Goal: Find specific page/section

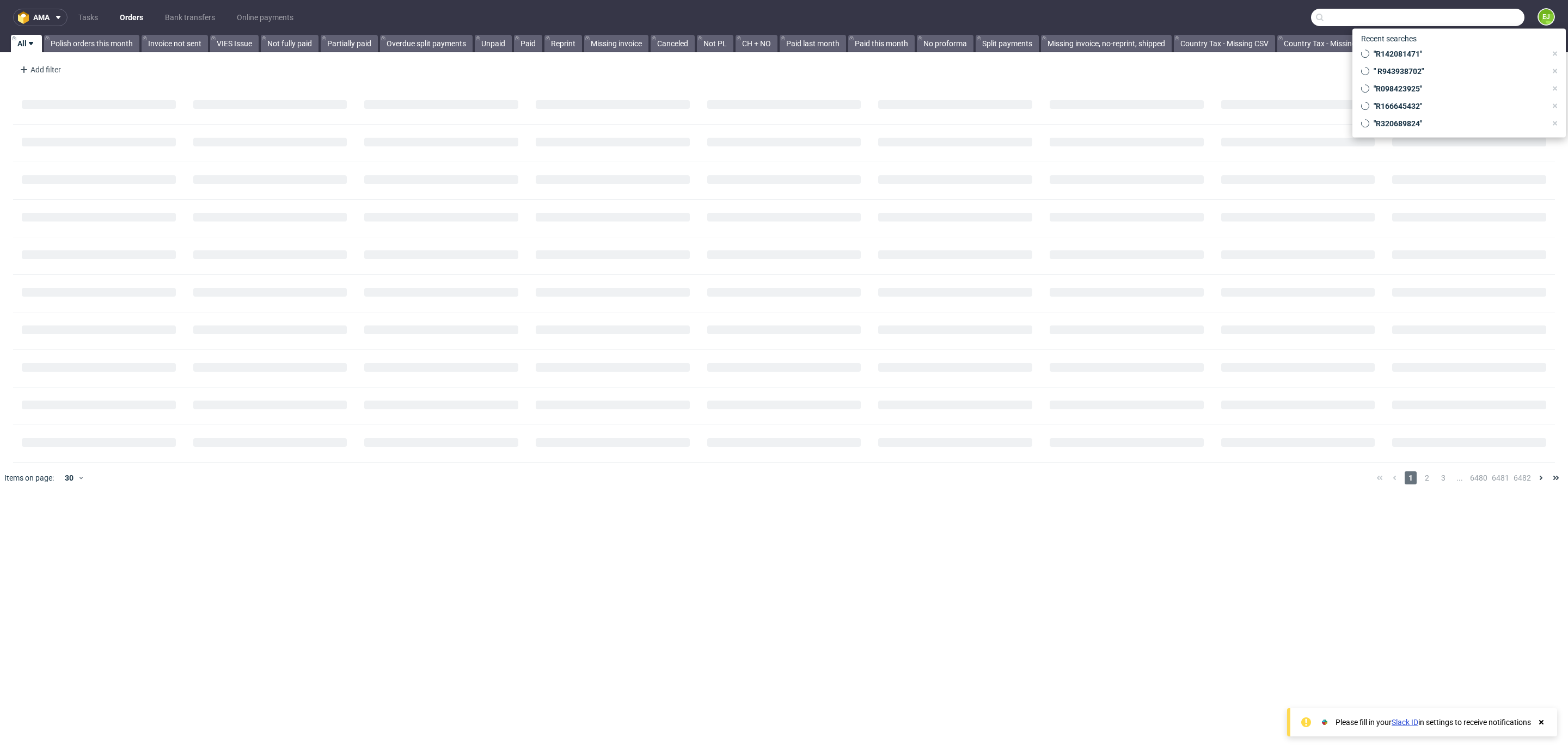
click at [1461, 20] on input "text" at bounding box center [1418, 17] width 213 height 17
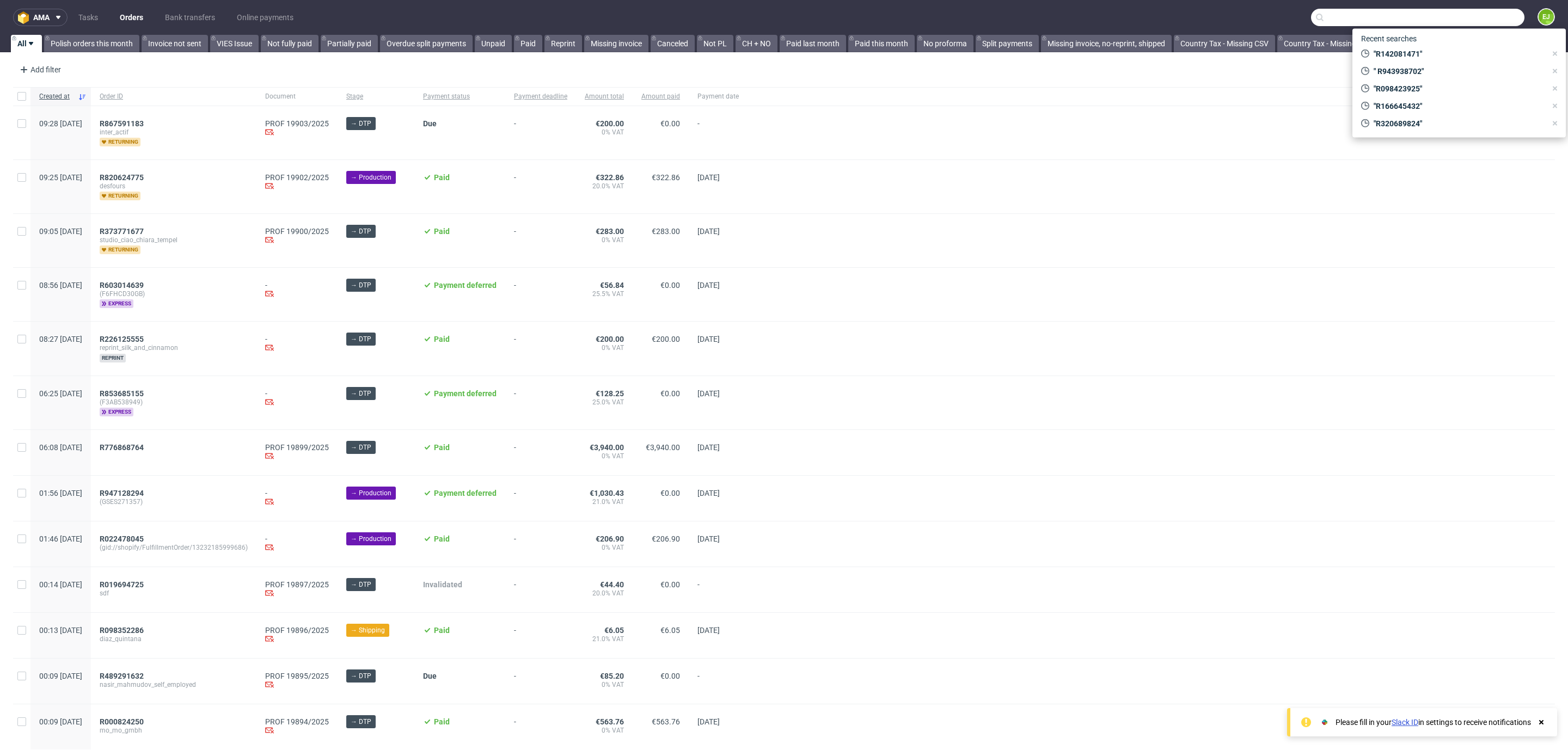
paste input "R787036865"
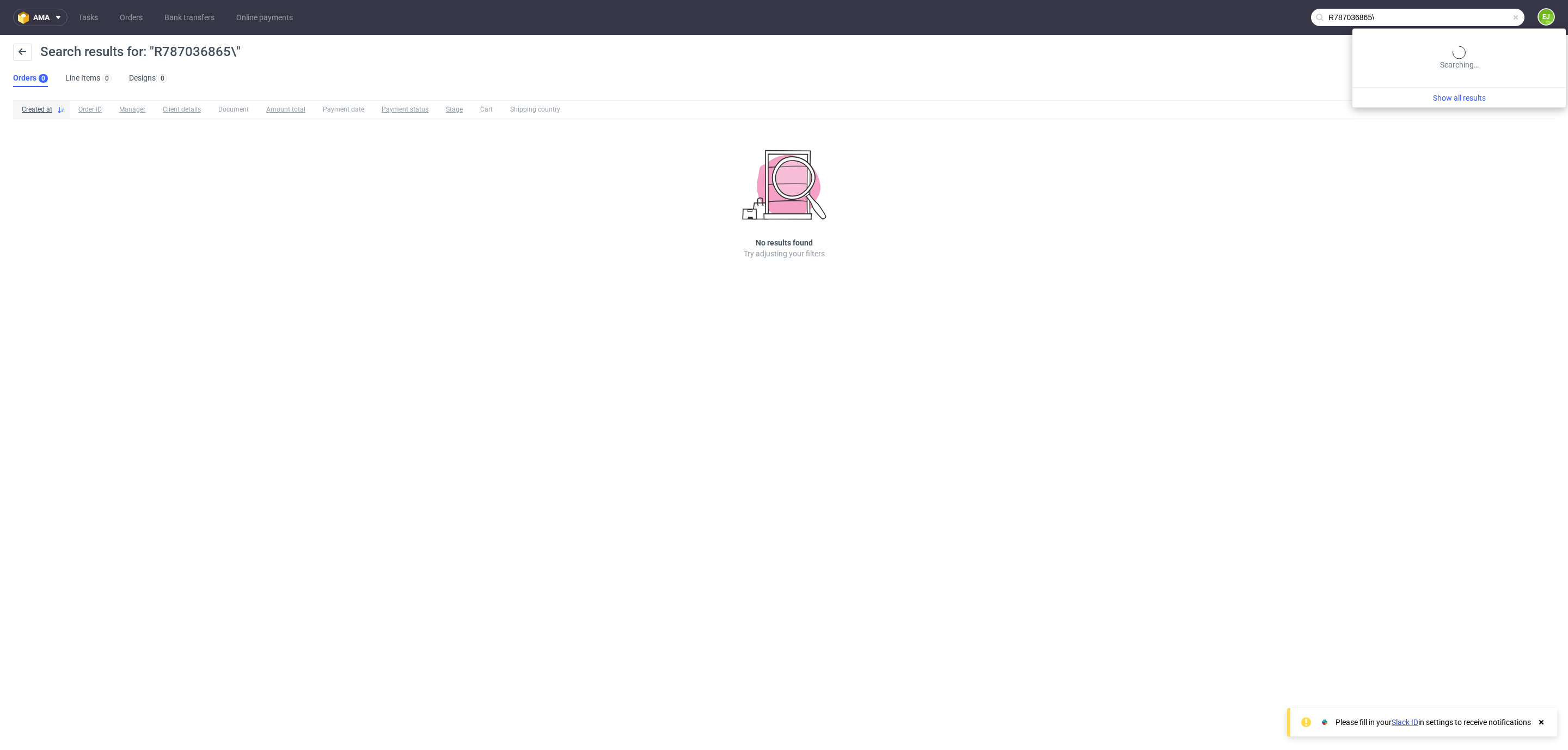
click at [1521, 13] on input "R787036865\" at bounding box center [1418, 17] width 213 height 17
type input "R787036865"
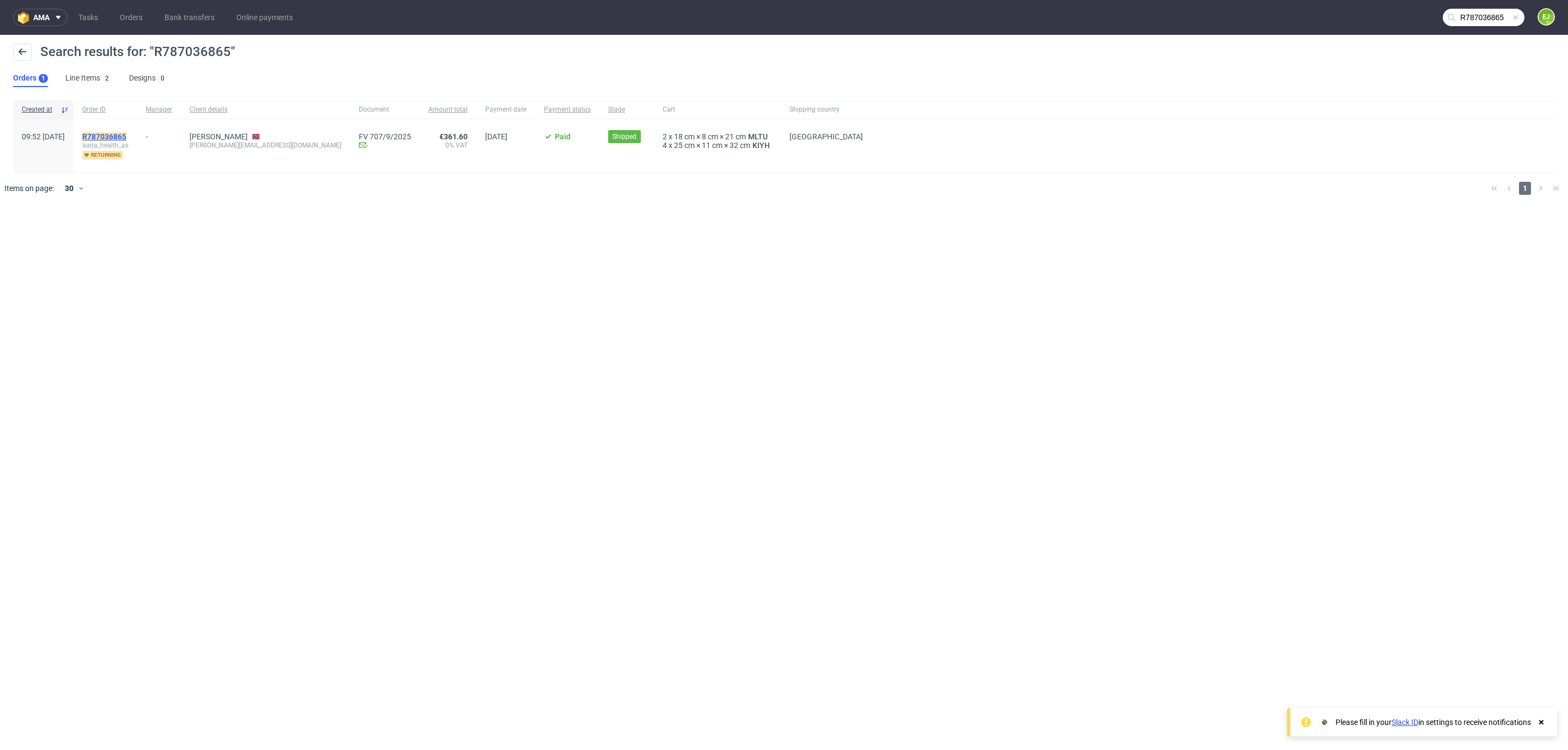
click at [126, 139] on mark "R787036865" at bounding box center [104, 137] width 44 height 9
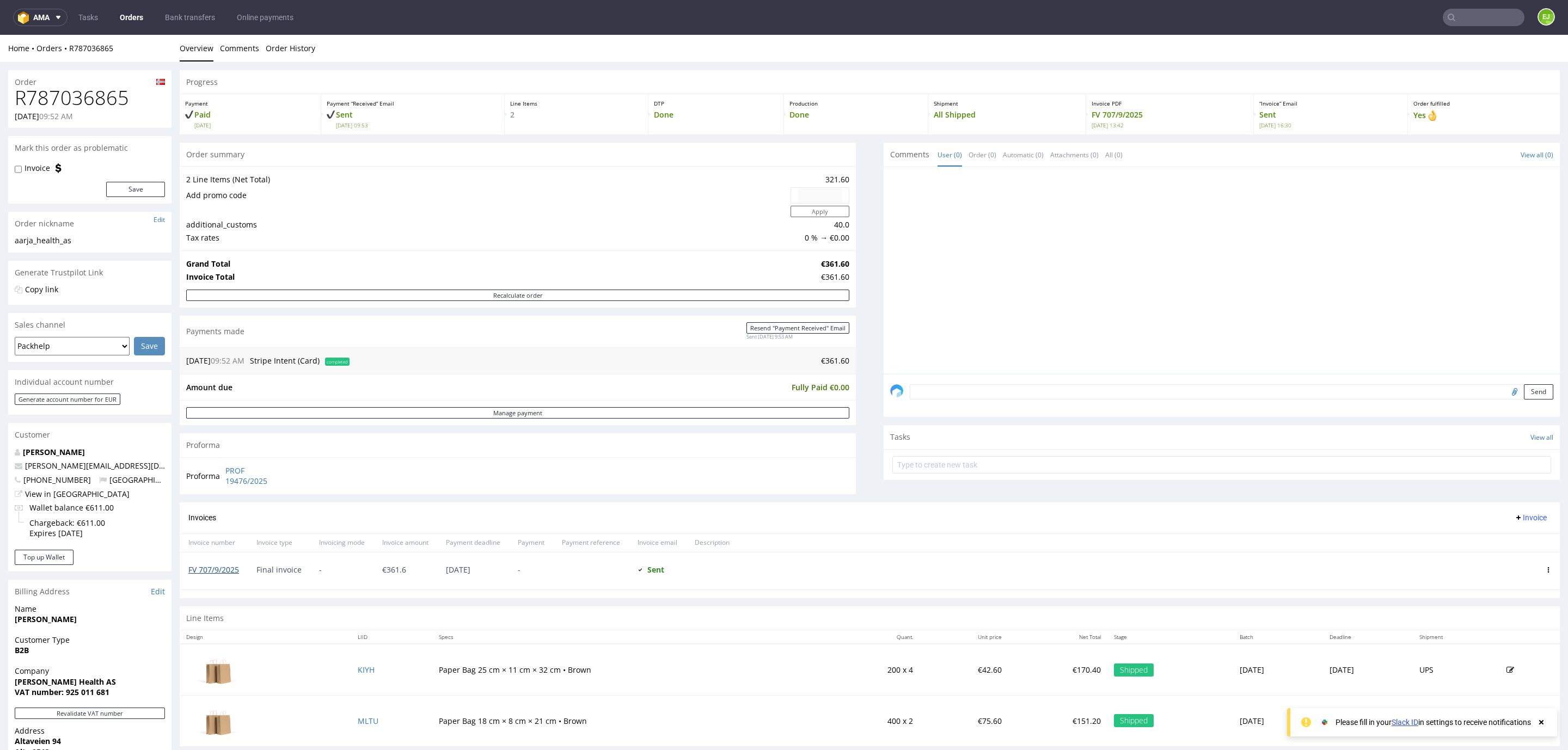
click at [190, 575] on link "FV 707/9/2025" at bounding box center [213, 570] width 51 height 10
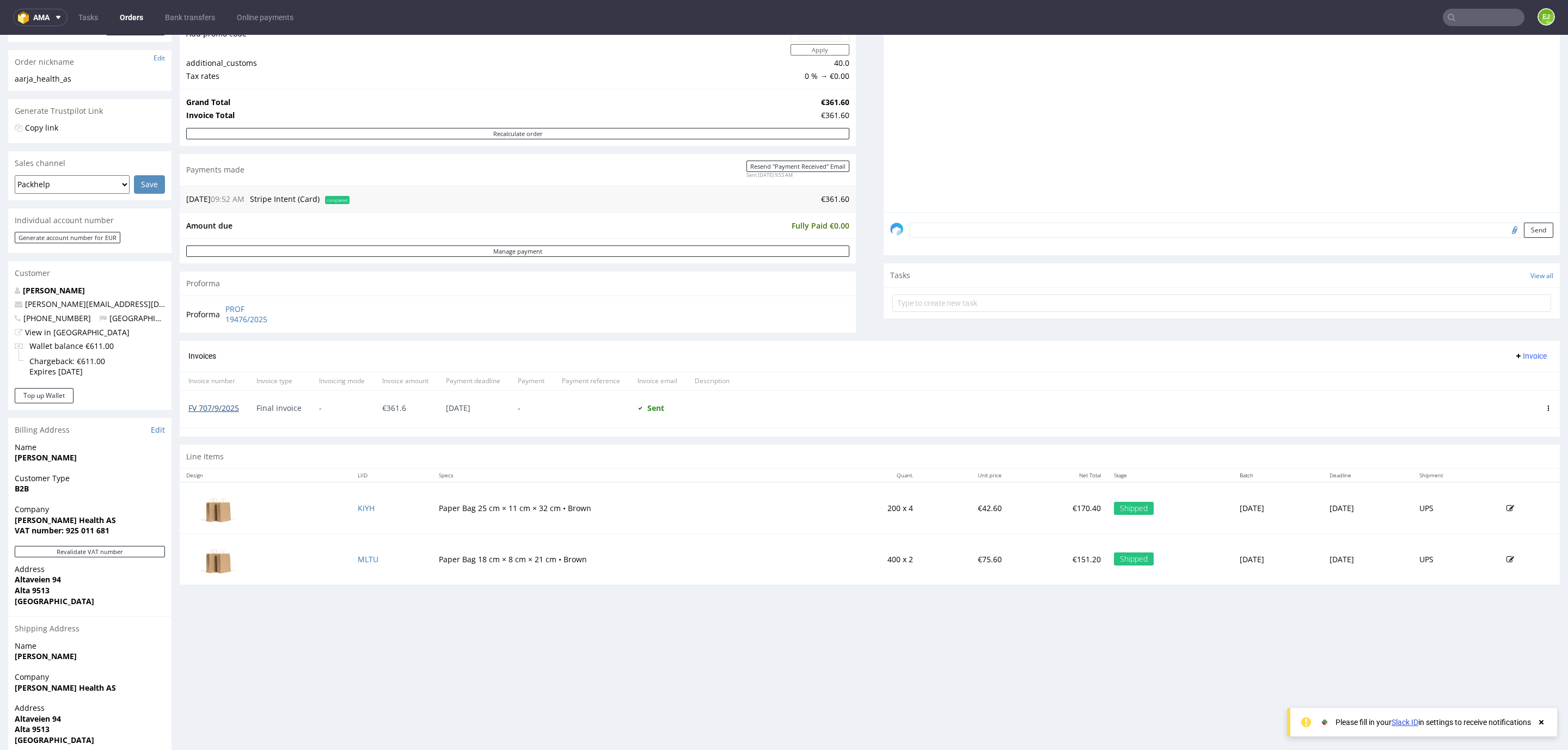
scroll to position [163, 0]
click at [1451, 12] on input "text" at bounding box center [1483, 17] width 82 height 17
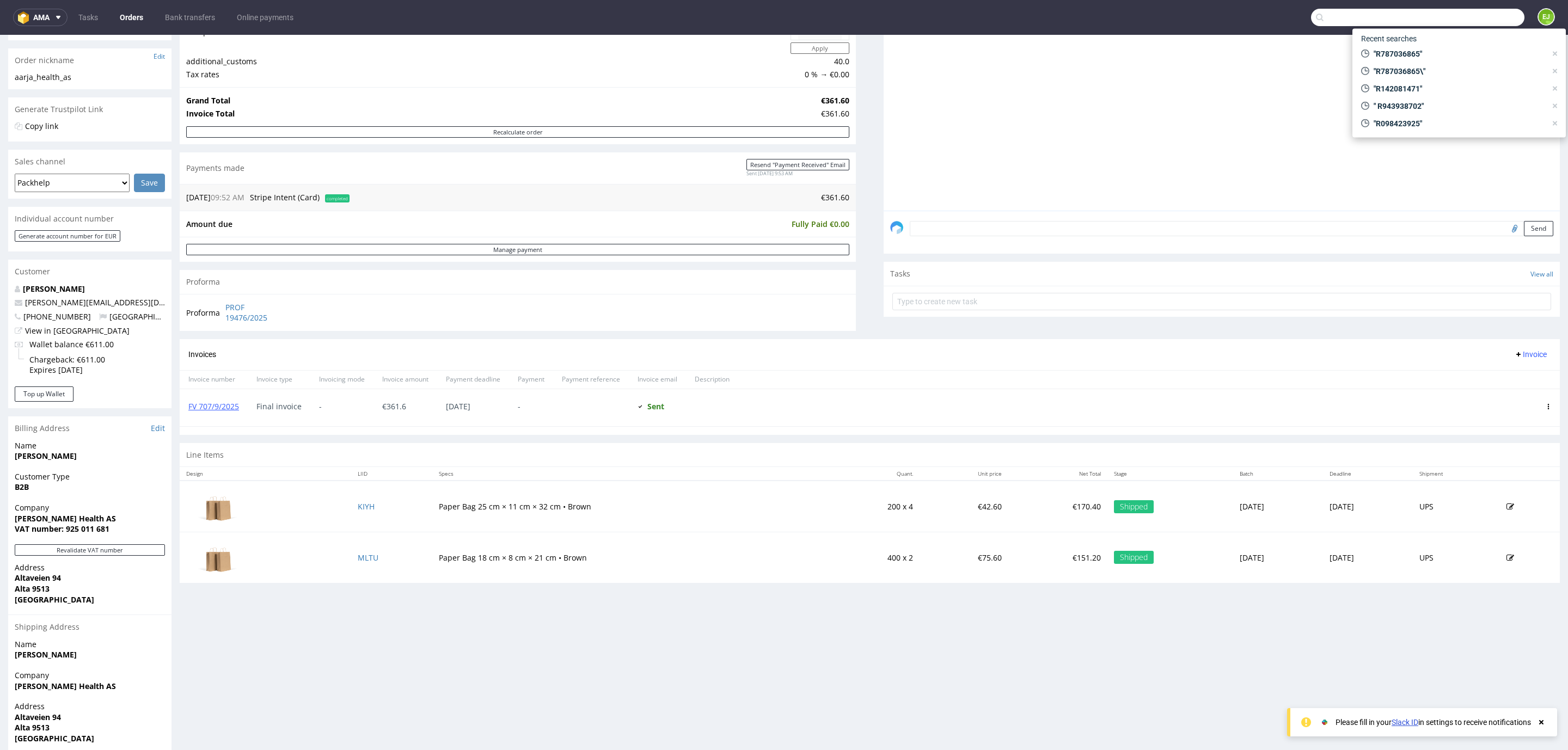
paste input "R383120314"
type input "R383120314"
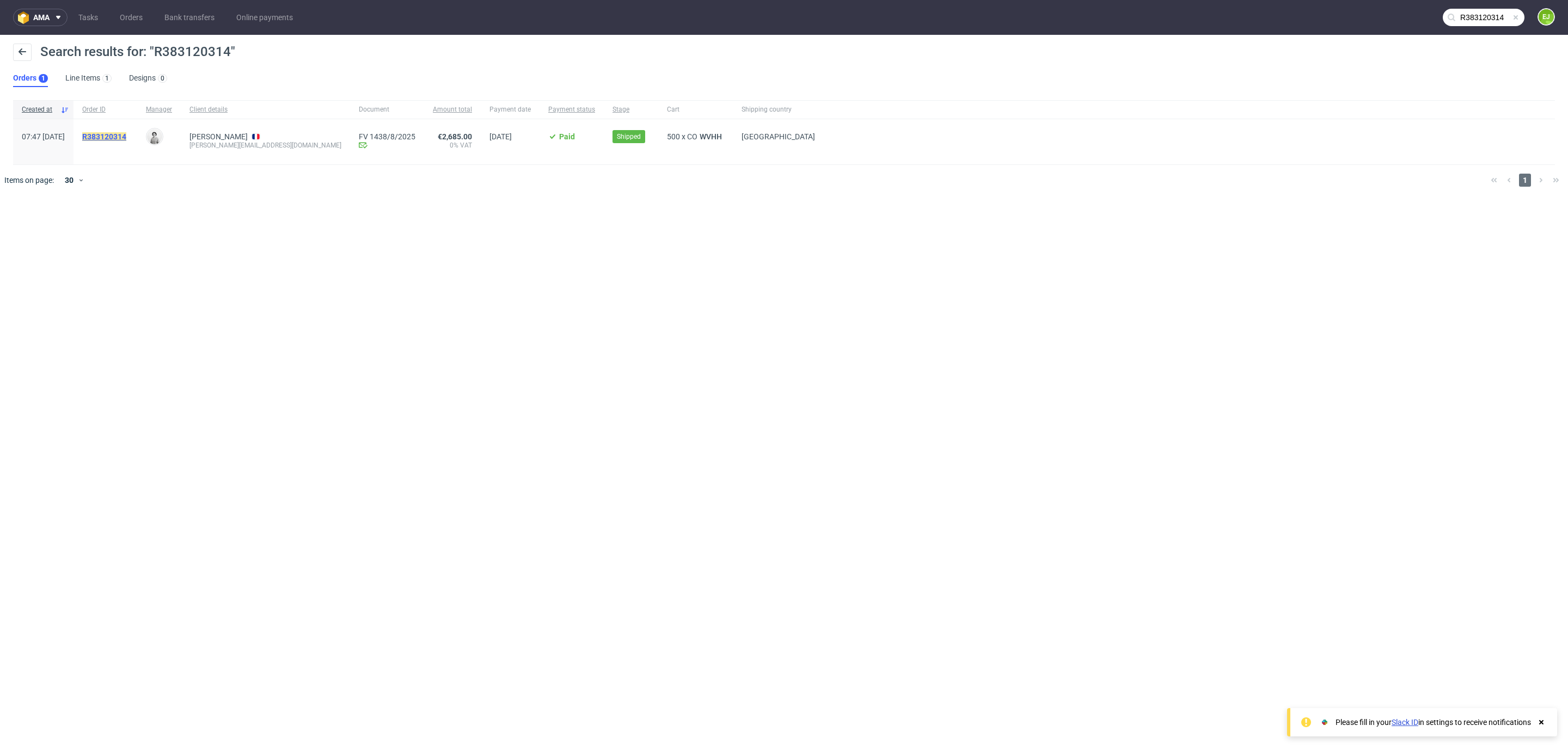
click at [126, 138] on mark "R383120314" at bounding box center [104, 137] width 44 height 9
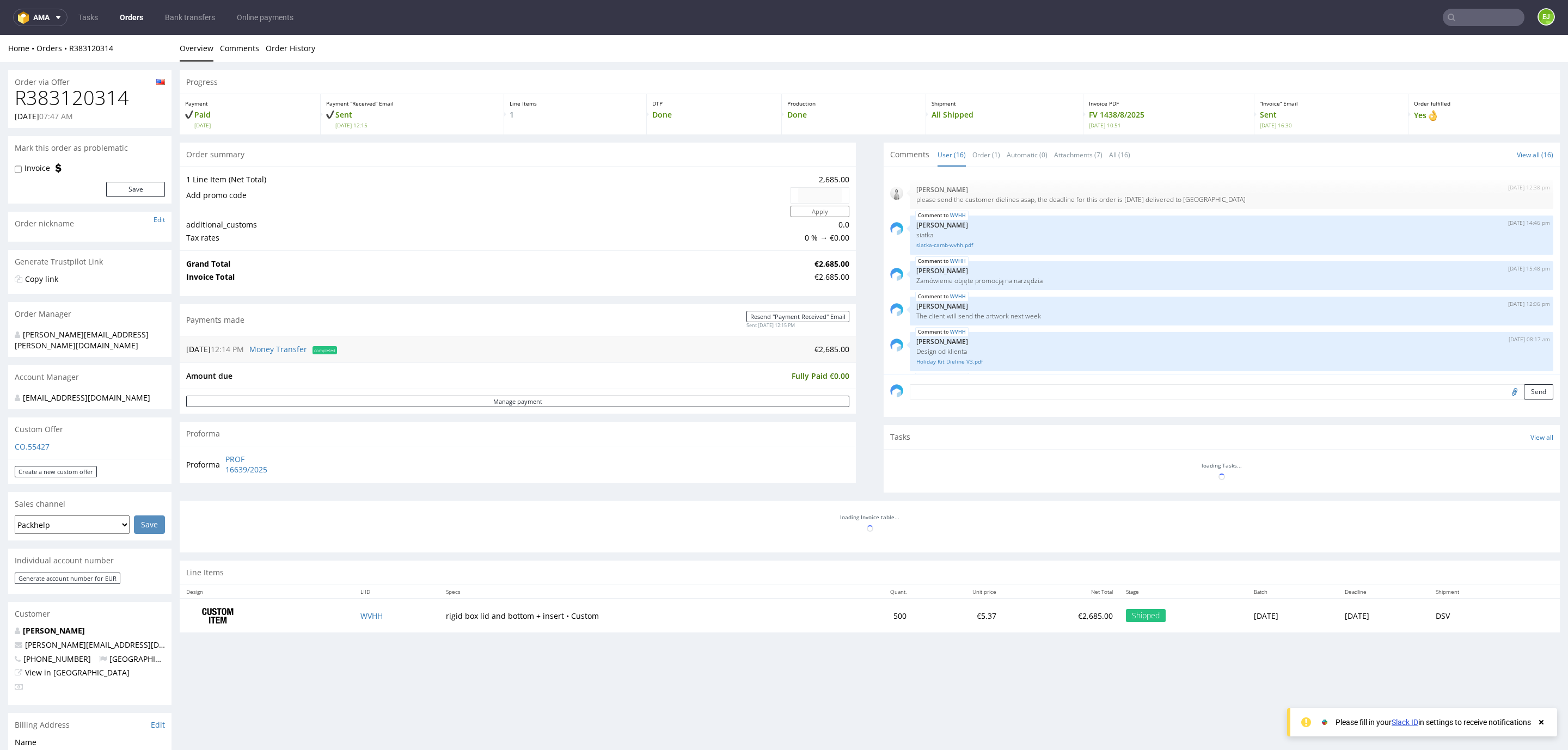
scroll to position [543, 0]
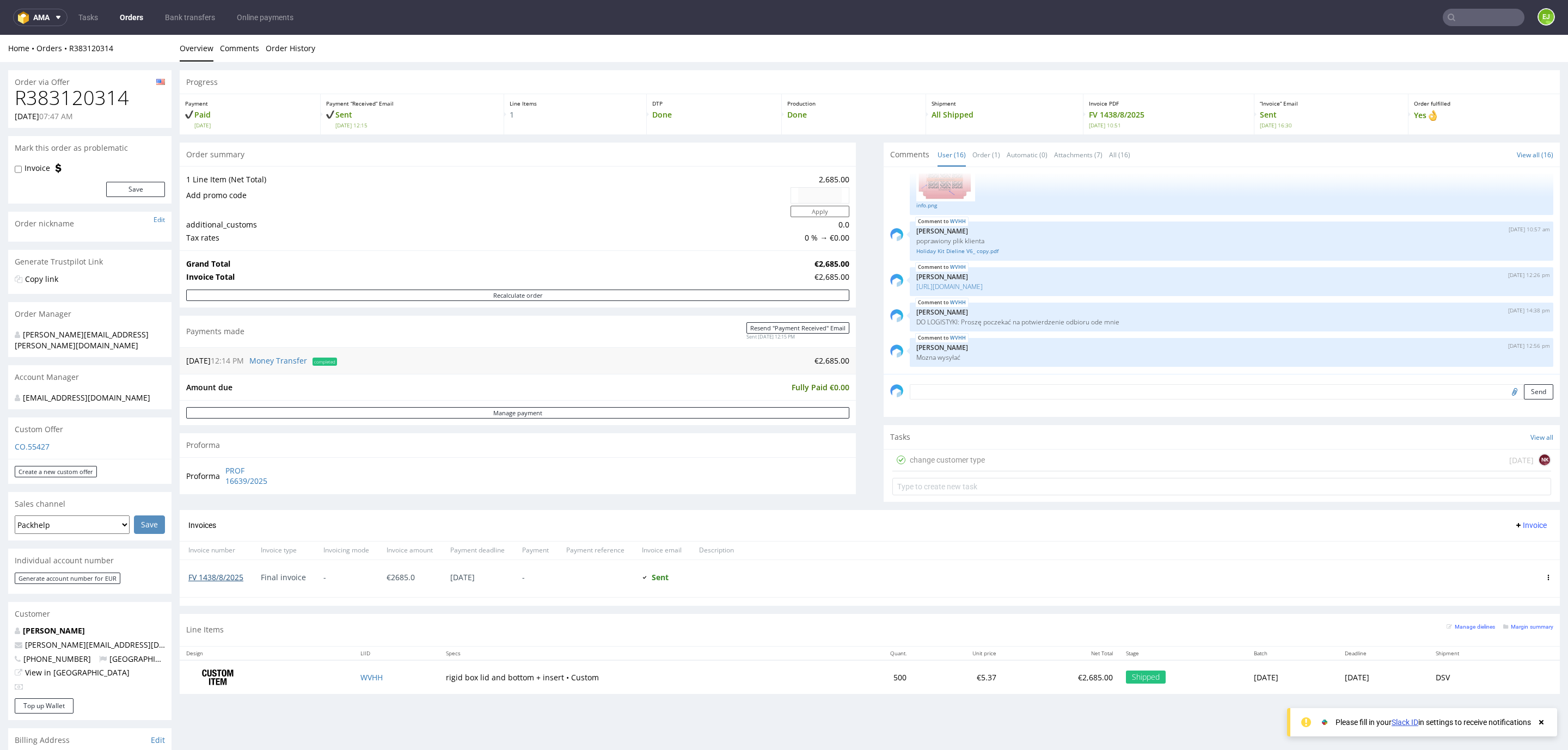
click at [205, 575] on link "FV 1438/8/2025" at bounding box center [216, 577] width 55 height 10
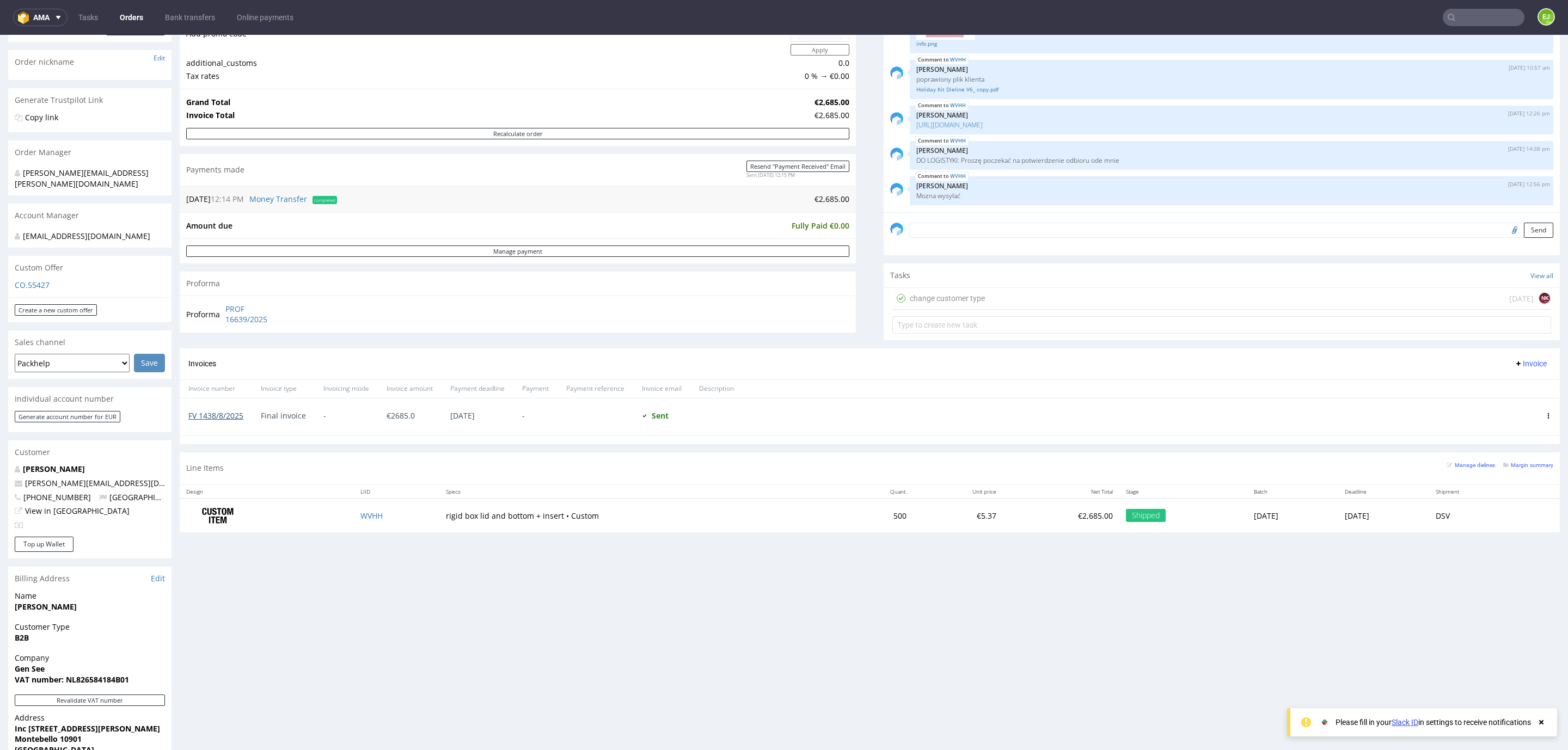
scroll to position [161, 0]
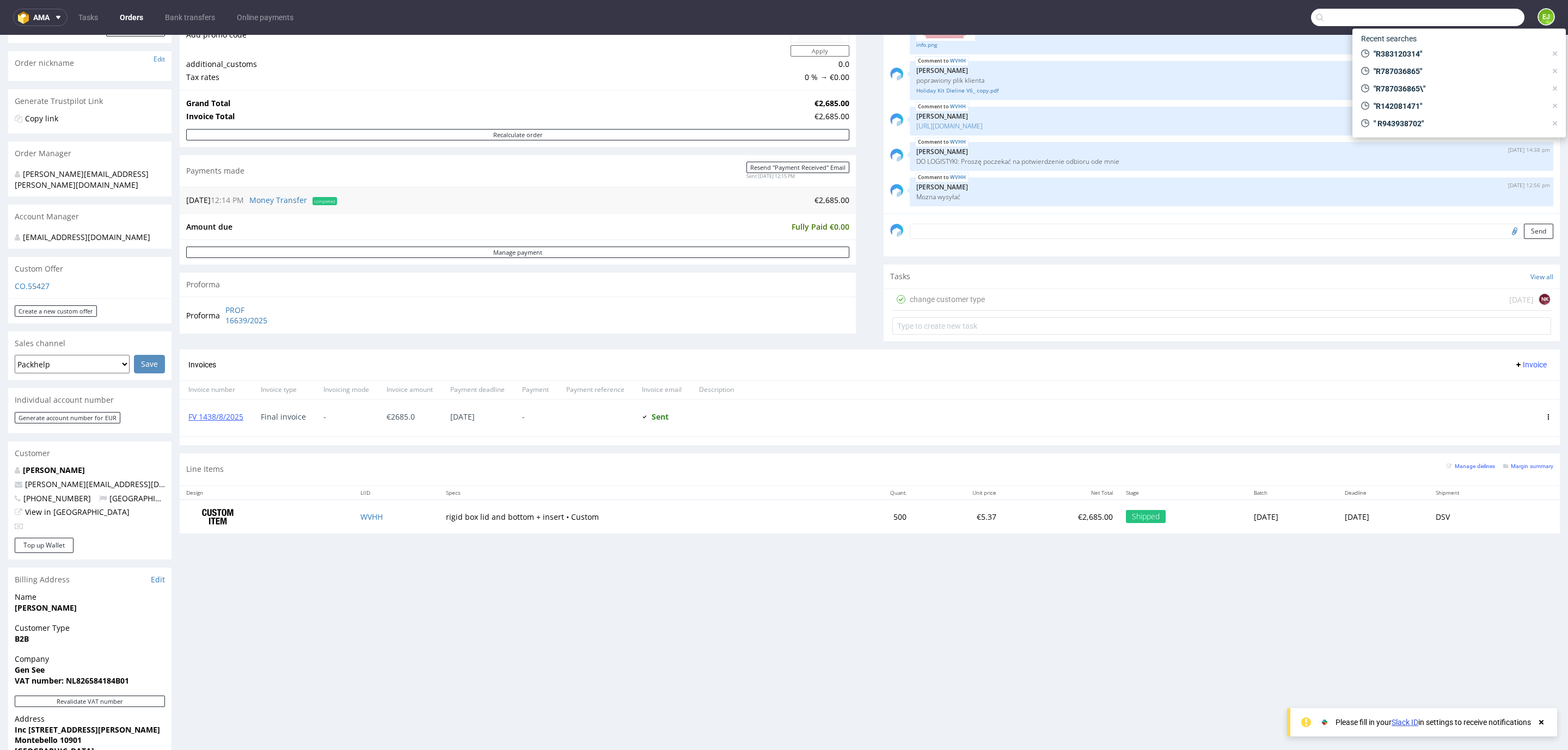
click at [1470, 15] on input "text" at bounding box center [1418, 17] width 213 height 17
type input "R383120314"
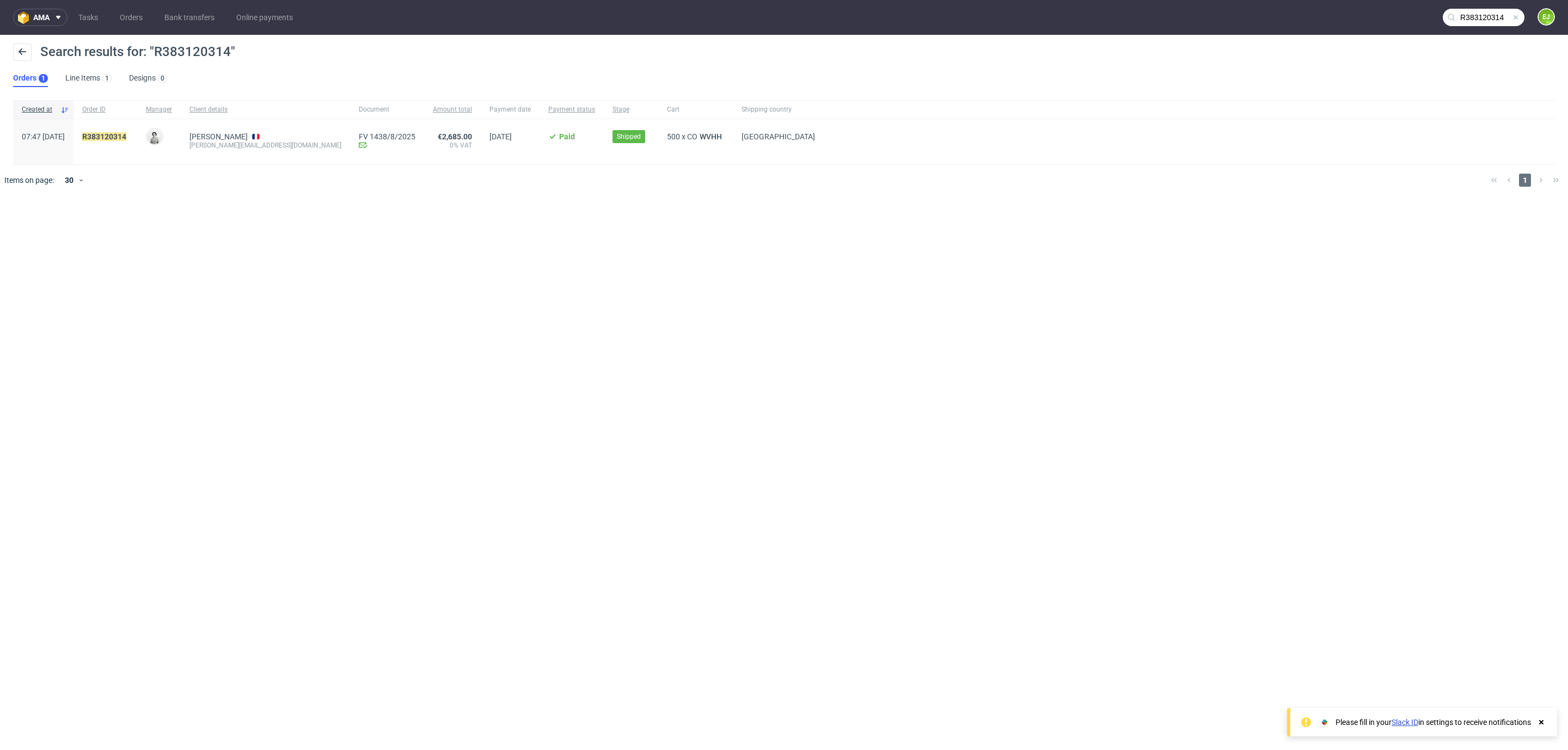
click at [137, 129] on div "R383120314" at bounding box center [105, 142] width 64 height 45
click at [126, 140] on span "R383120314" at bounding box center [104, 137] width 44 height 9
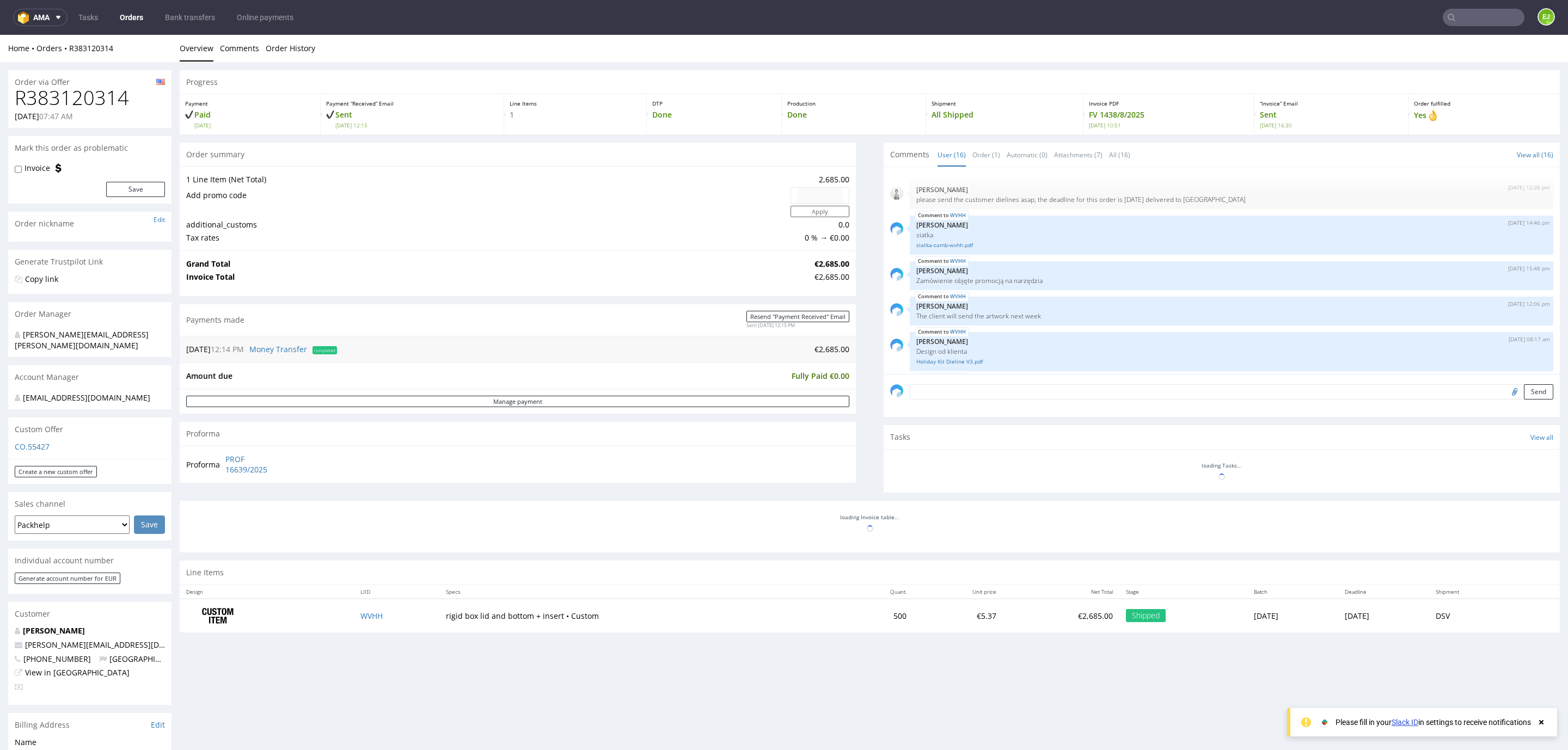
scroll to position [543, 0]
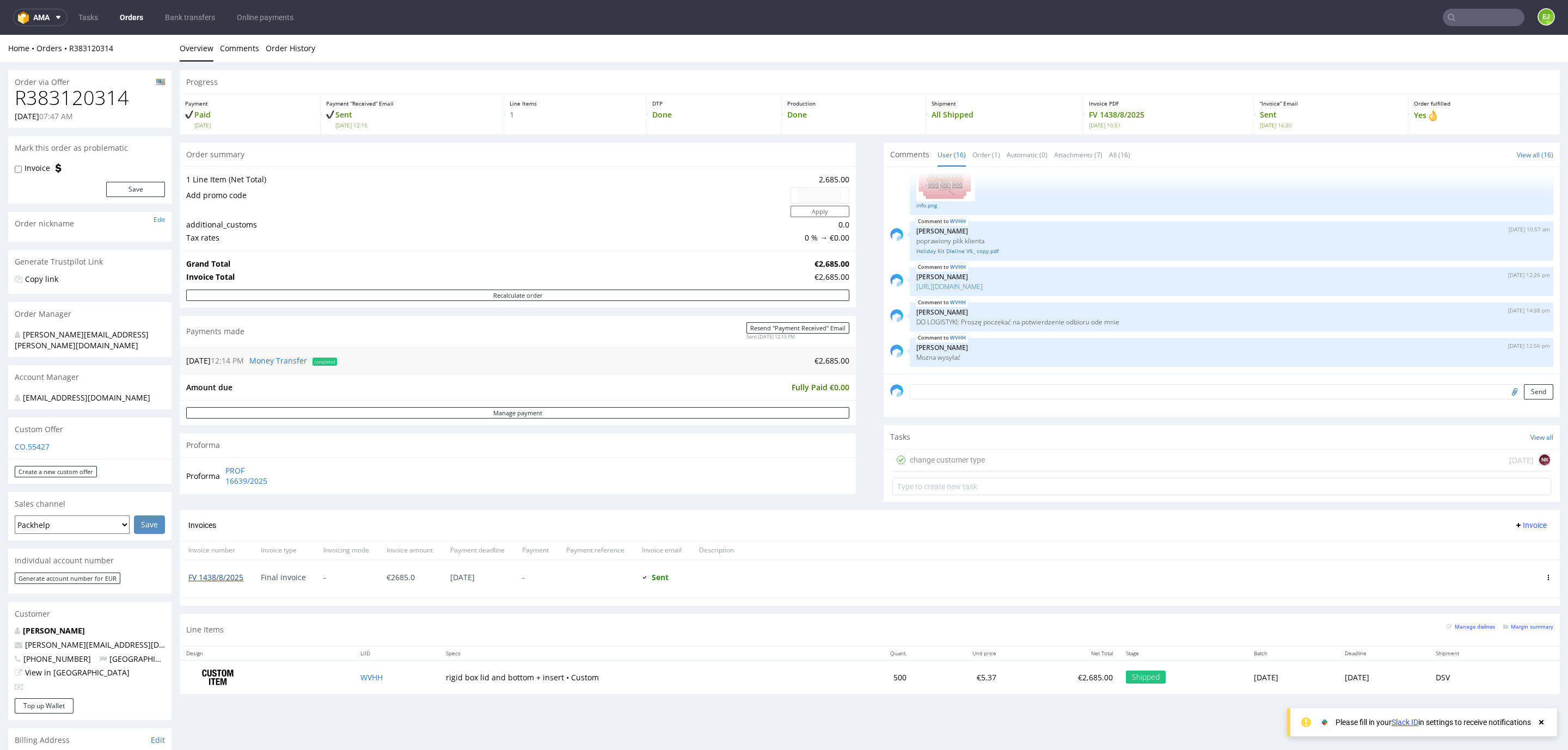
click at [232, 572] on link "FV 1438/8/2025" at bounding box center [216, 577] width 55 height 10
click at [1456, 31] on nav "ama Tasks Orders Bank transfers Online payments EJ" at bounding box center [784, 17] width 1568 height 35
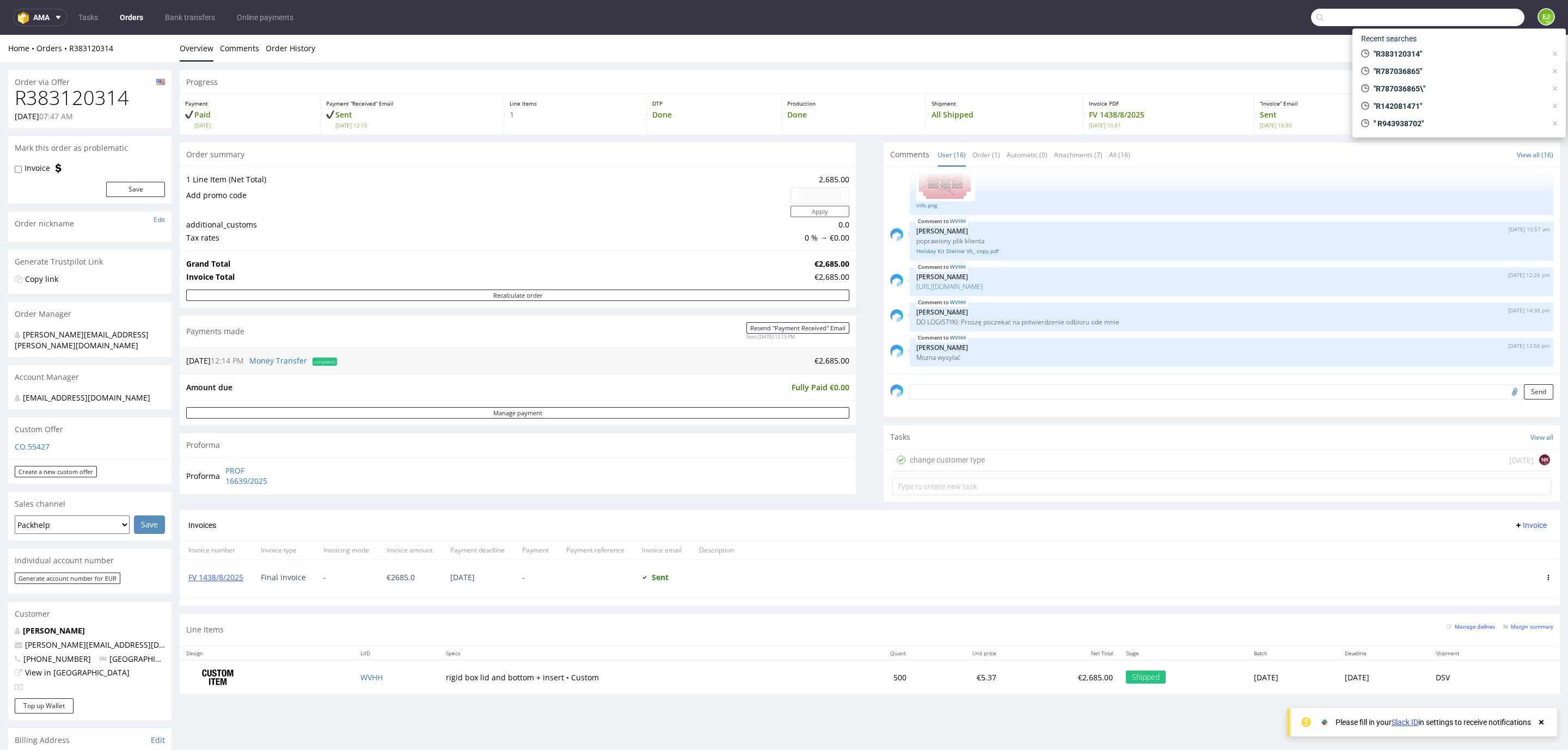
drag, startPoint x: 1456, startPoint y: 31, endPoint x: 1461, endPoint y: 17, distance: 14.9
click at [1461, 17] on input "text" at bounding box center [1418, 17] width 213 height 17
paste input "PROF 19508/2025"
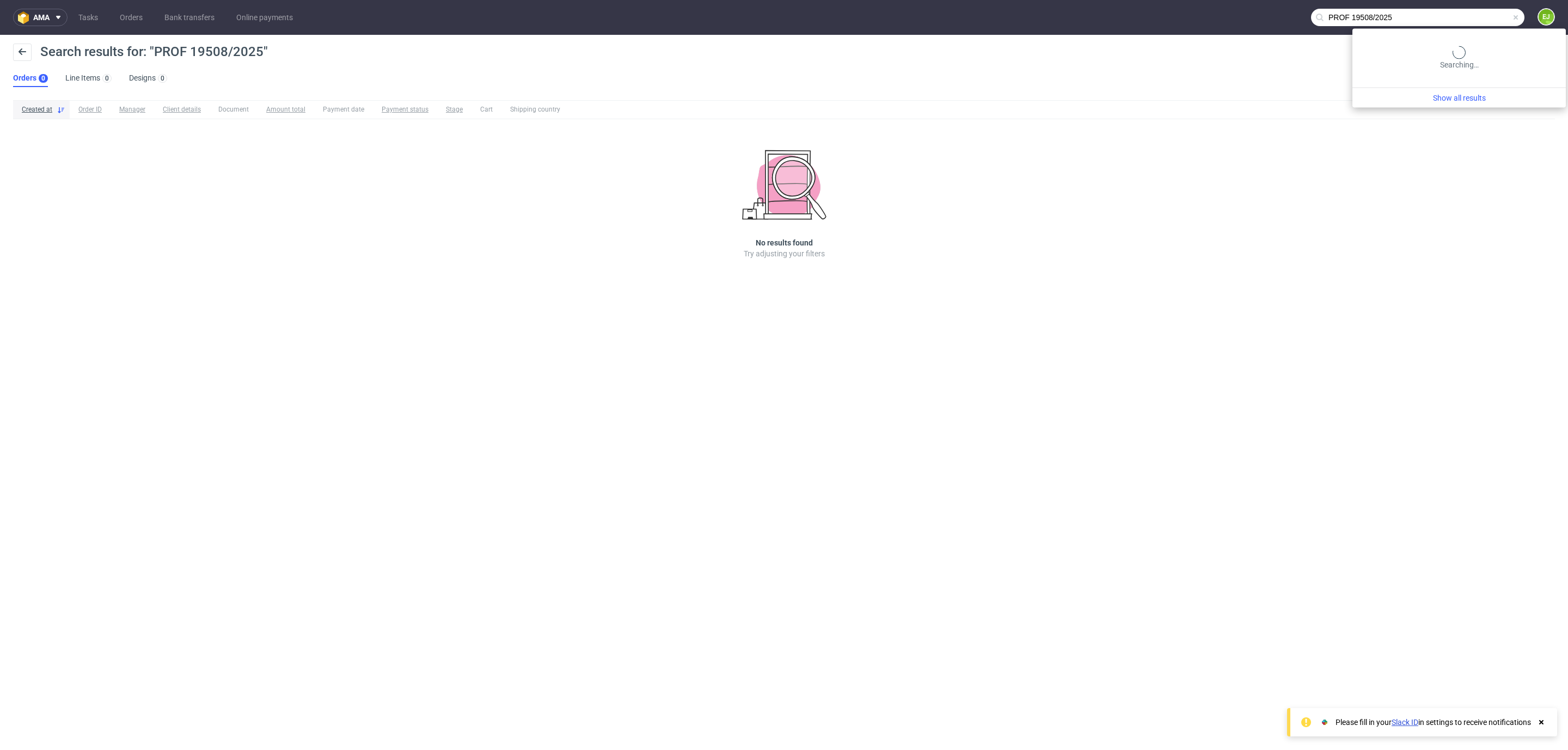
click at [1488, 13] on input "PROF 19508/2025" at bounding box center [1418, 17] width 213 height 17
click at [1352, 17] on input "PROF 19508/2025" at bounding box center [1418, 17] width 213 height 17
click at [1451, 13] on use at bounding box center [1451, 17] width 7 height 7
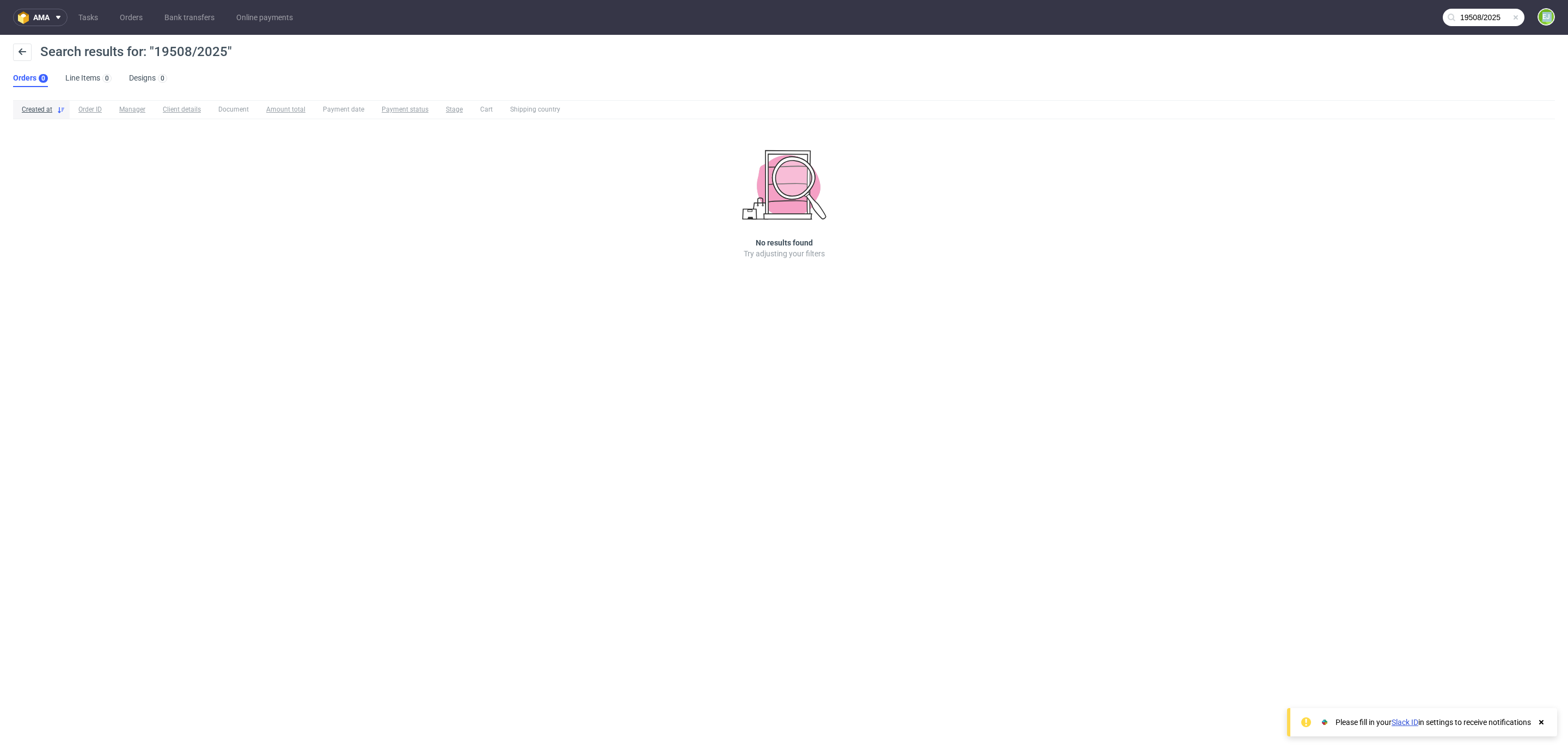
click at [1451, 13] on use at bounding box center [1451, 17] width 7 height 7
click at [1465, 17] on input "19508/2025" at bounding box center [1418, 17] width 213 height 17
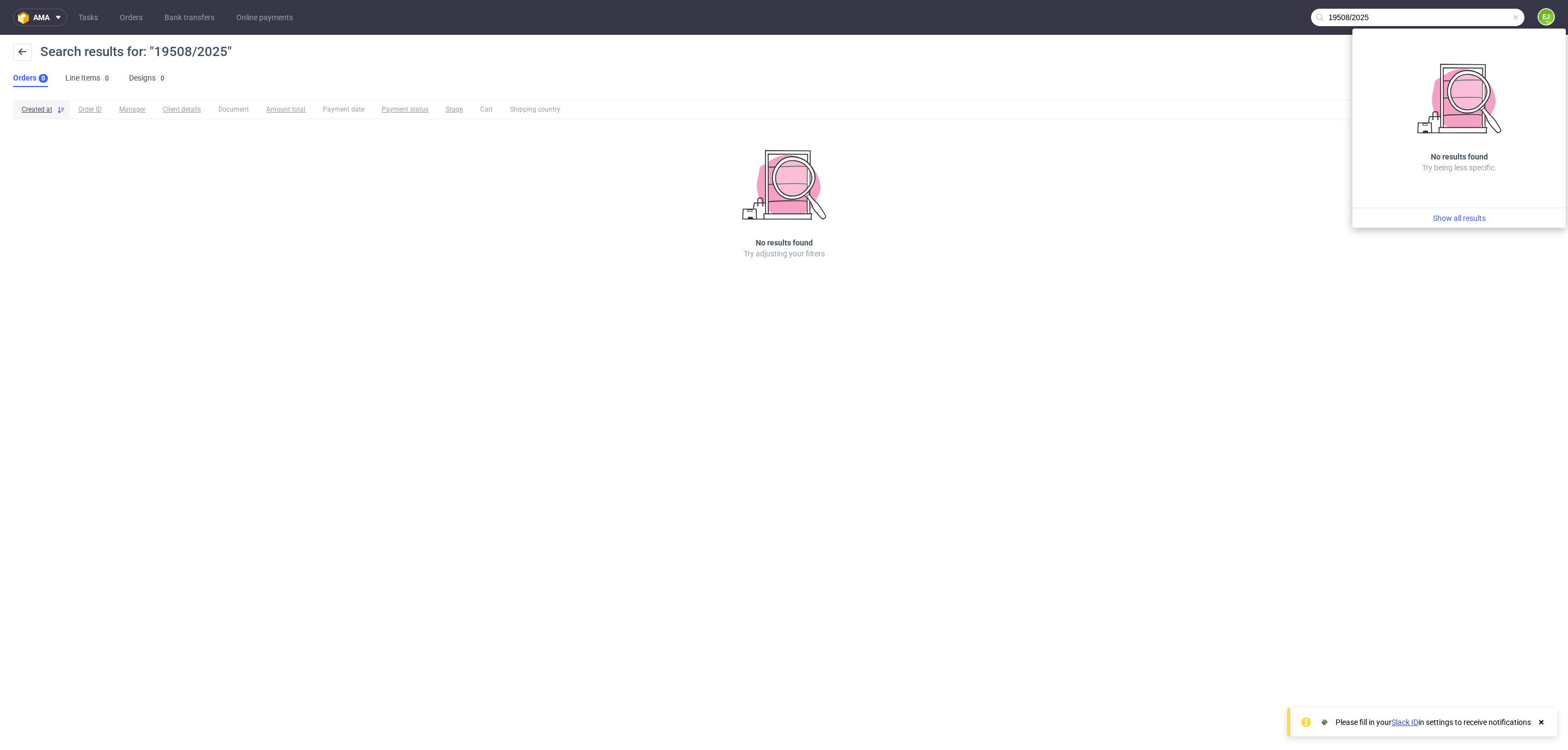
click at [1465, 17] on input "19508/2025" at bounding box center [1418, 17] width 213 height 17
paste input "R383120314"
type input "R383120314"
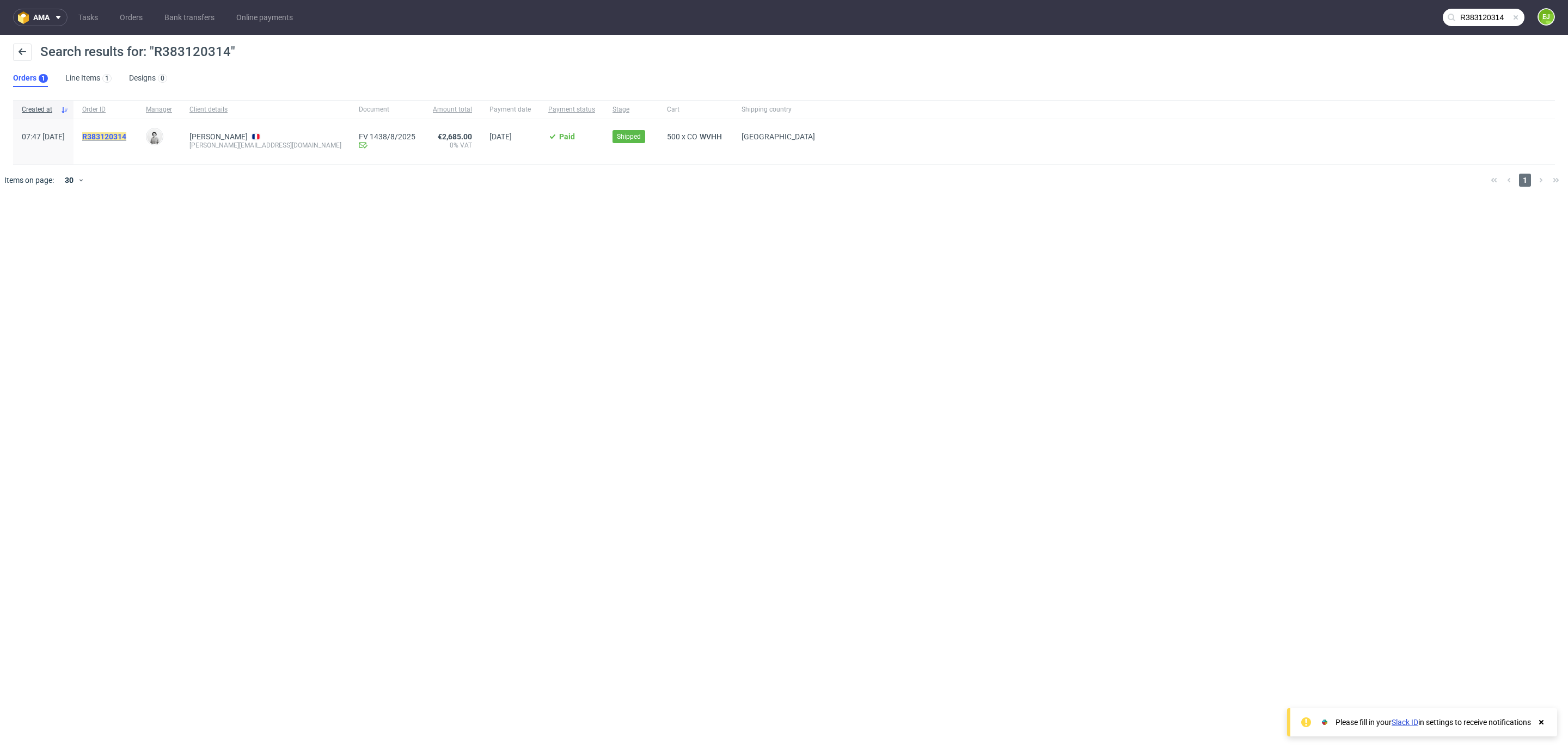
click at [123, 133] on mark "R383120314" at bounding box center [104, 137] width 44 height 9
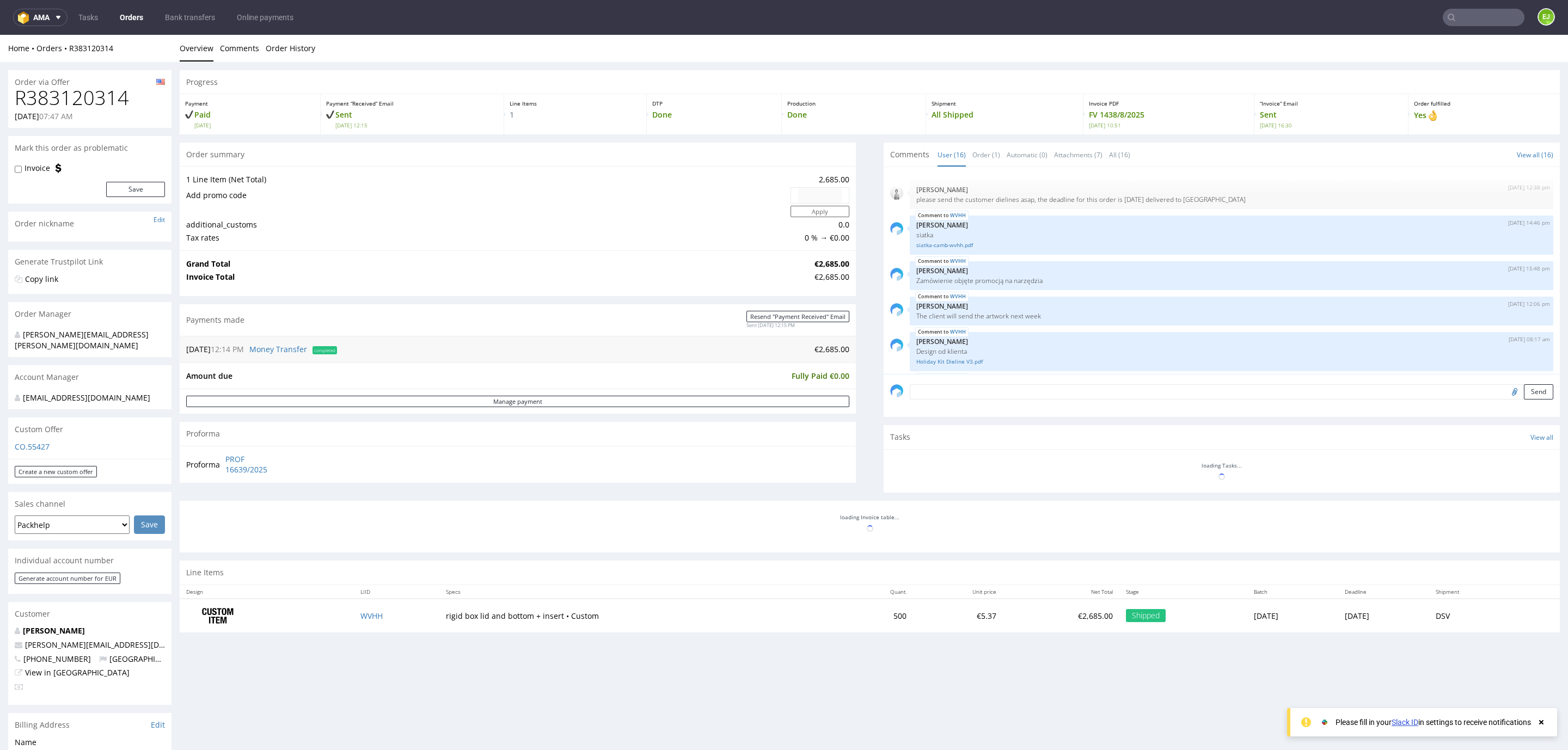
scroll to position [543, 0]
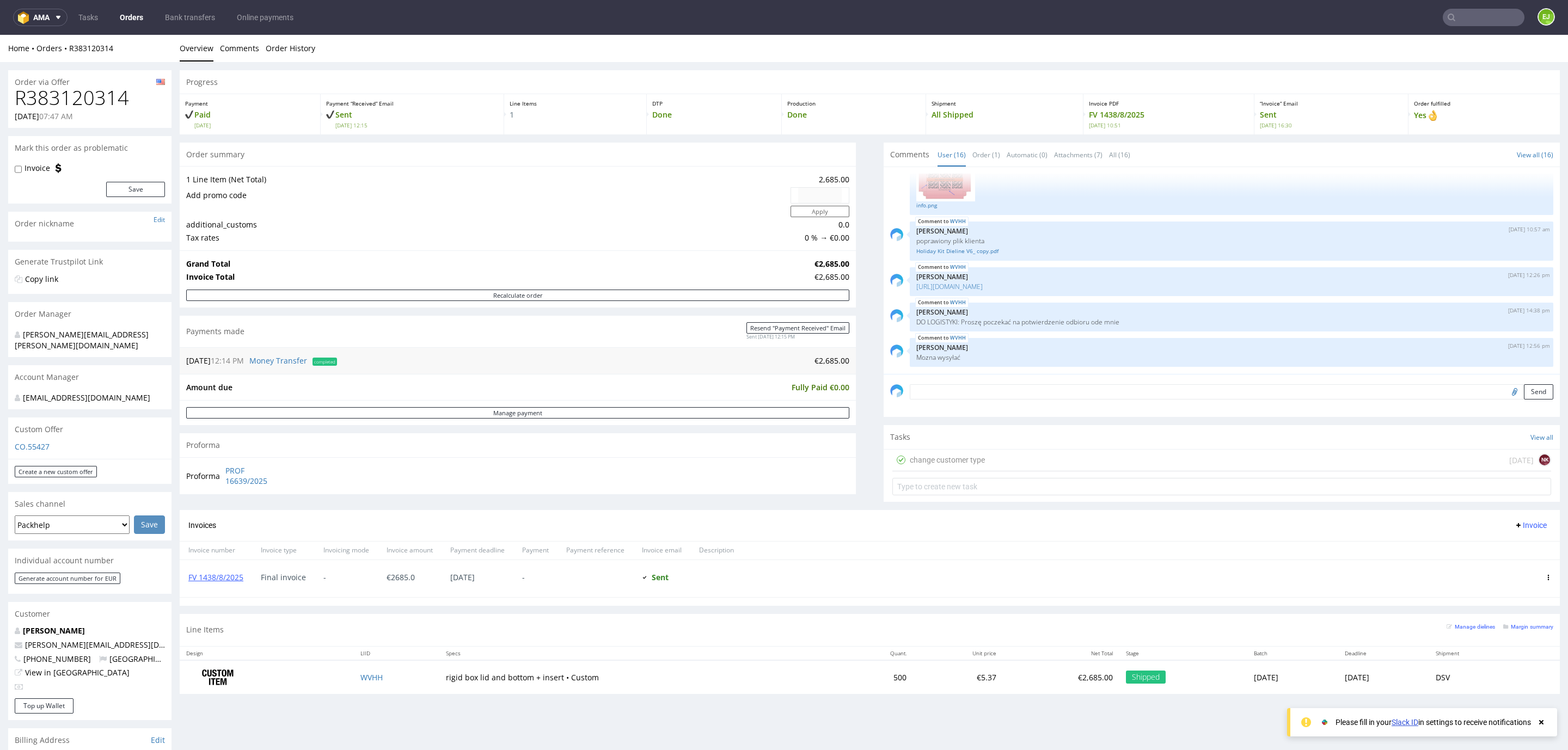
click at [998, 456] on div "change customer type [DATE] NK" at bounding box center [1222, 461] width 659 height 22
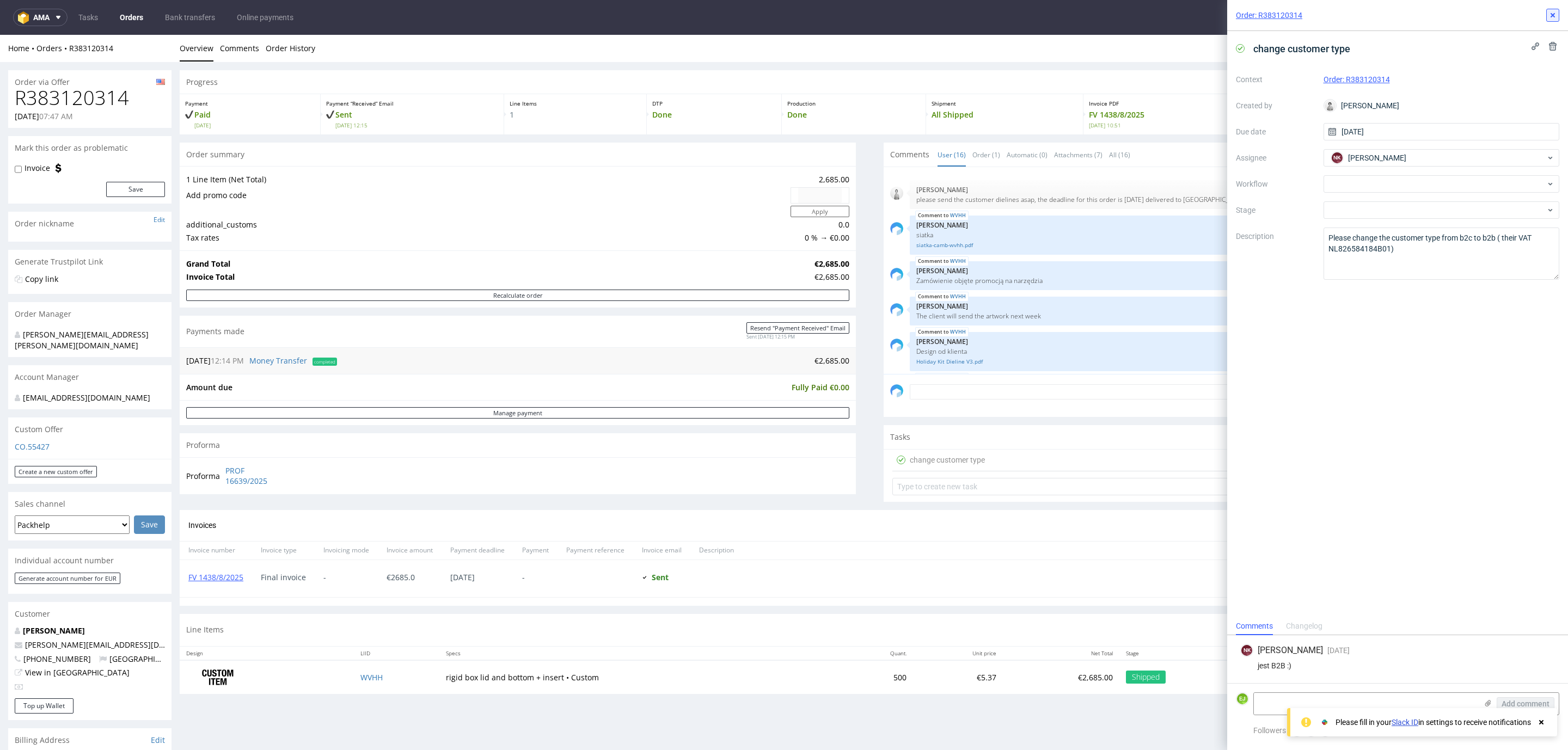
click at [1556, 11] on icon at bounding box center [1553, 15] width 9 height 9
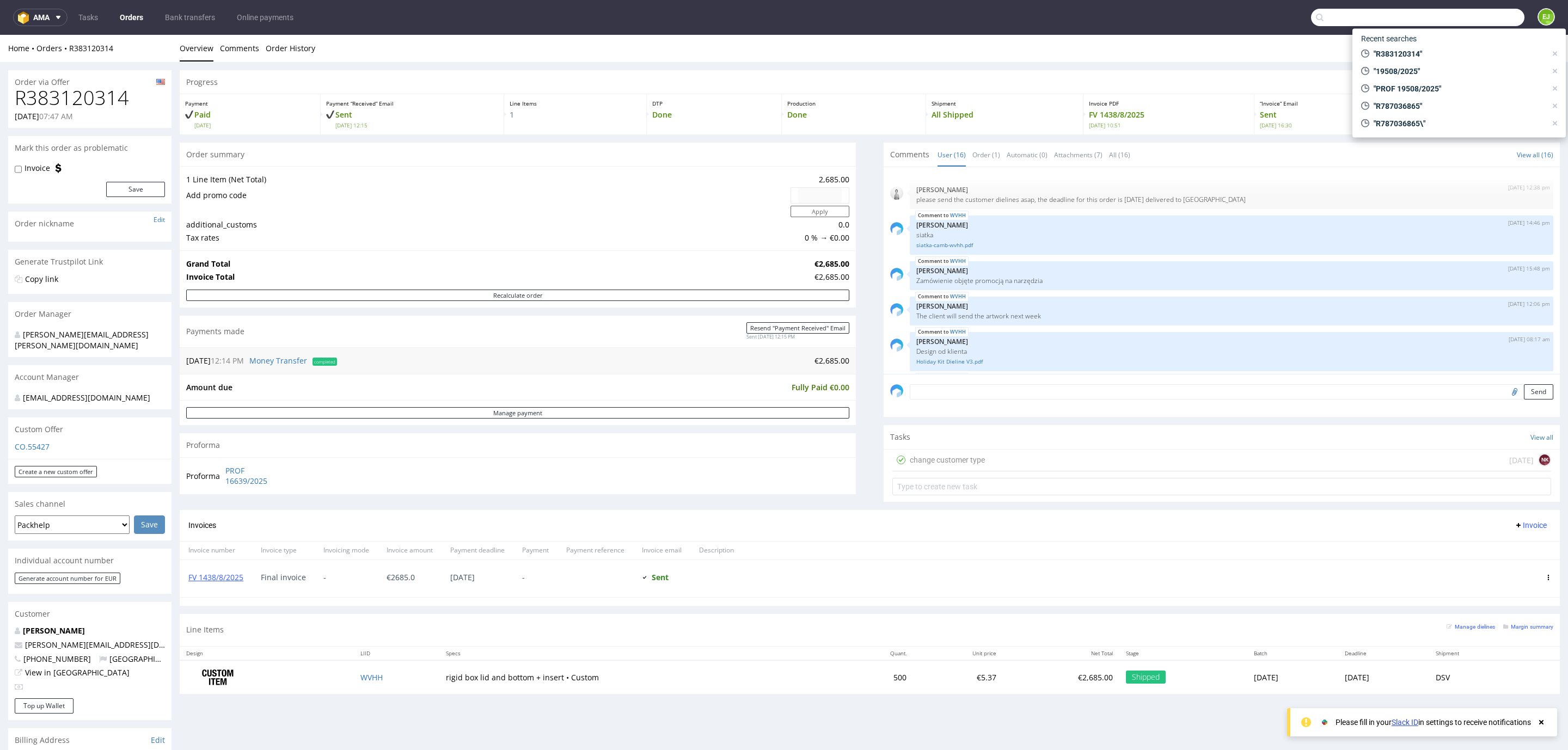
click at [1461, 15] on input "text" at bounding box center [1418, 17] width 213 height 17
paste input "Danya"
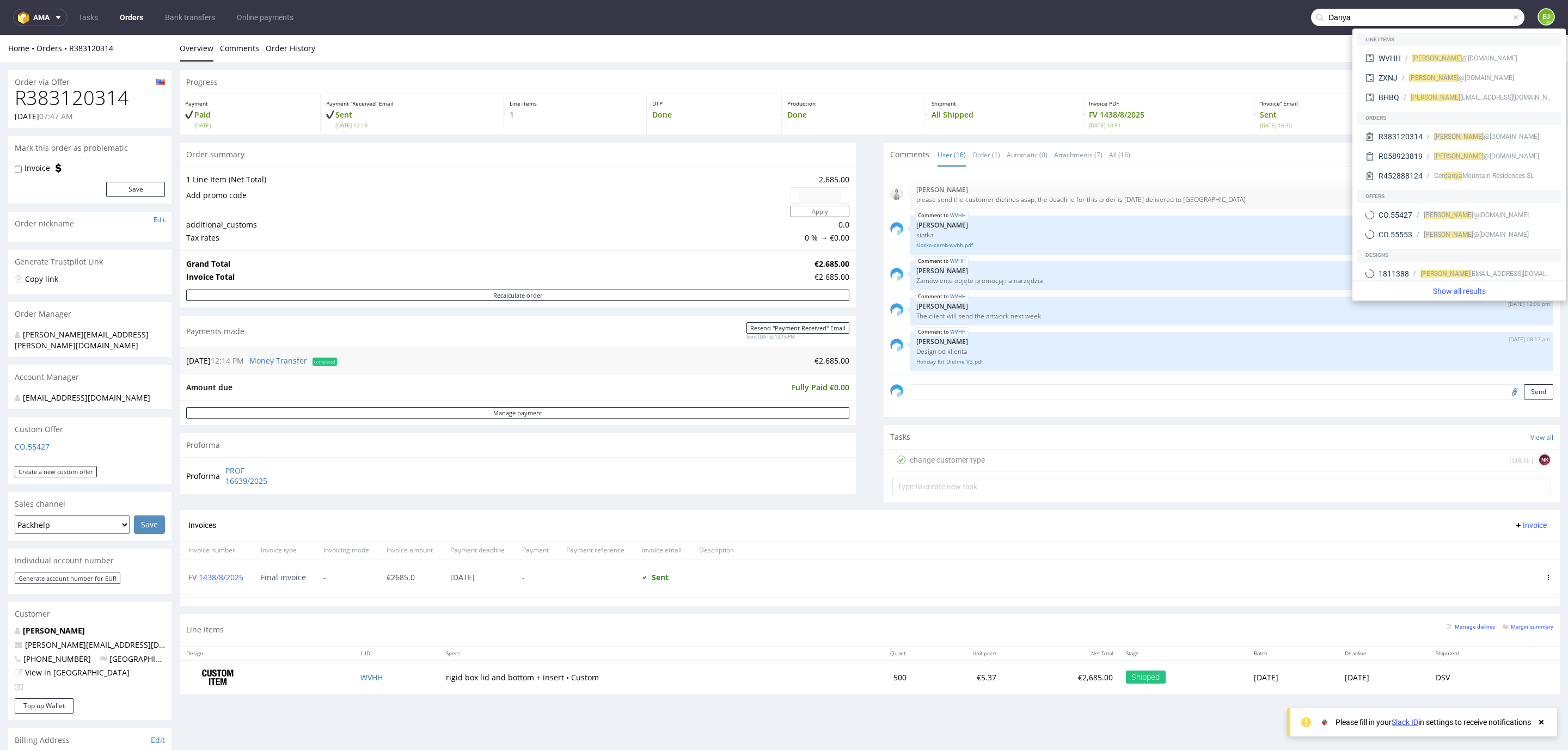
type input "Danya"
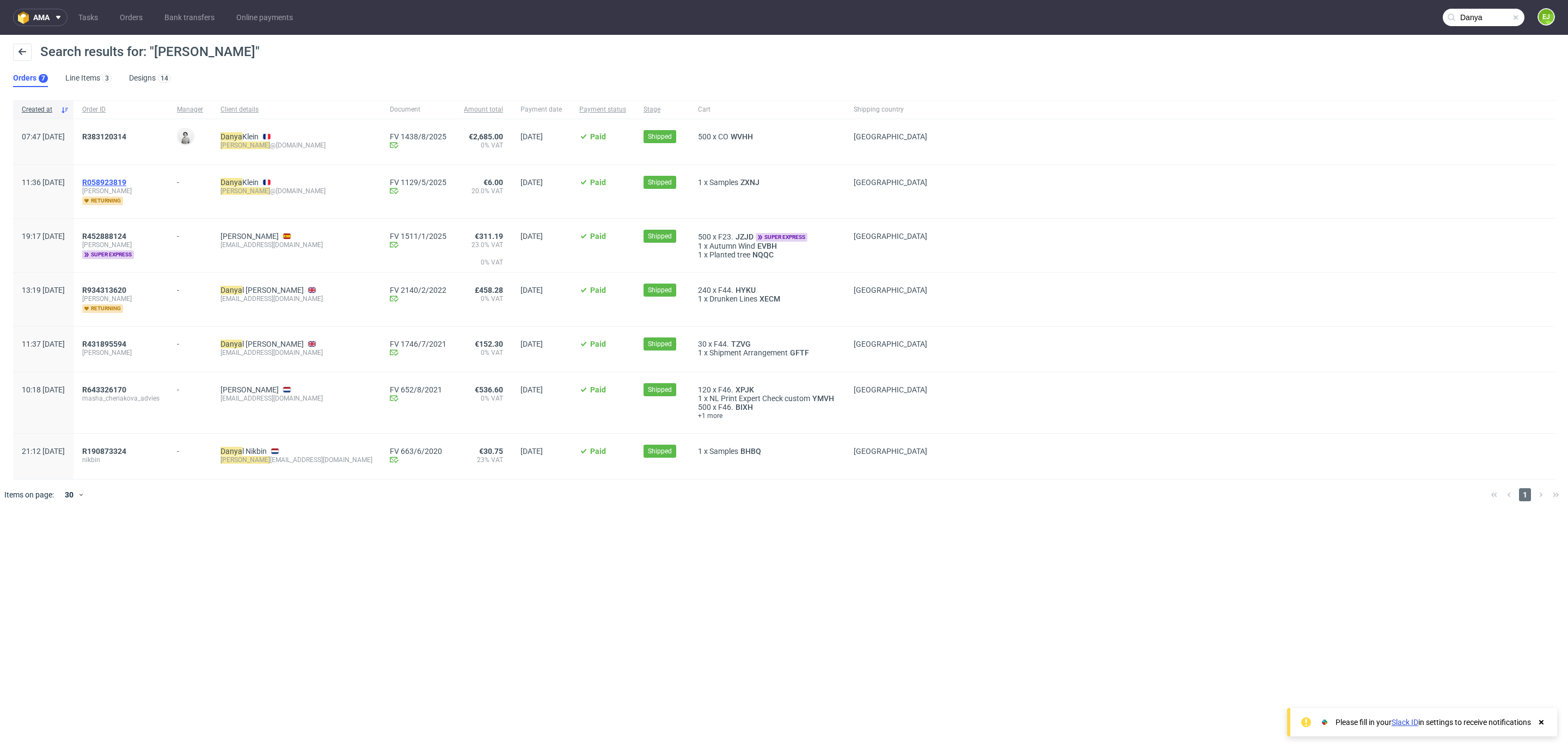
click at [126, 183] on span "R058923819" at bounding box center [104, 182] width 44 height 9
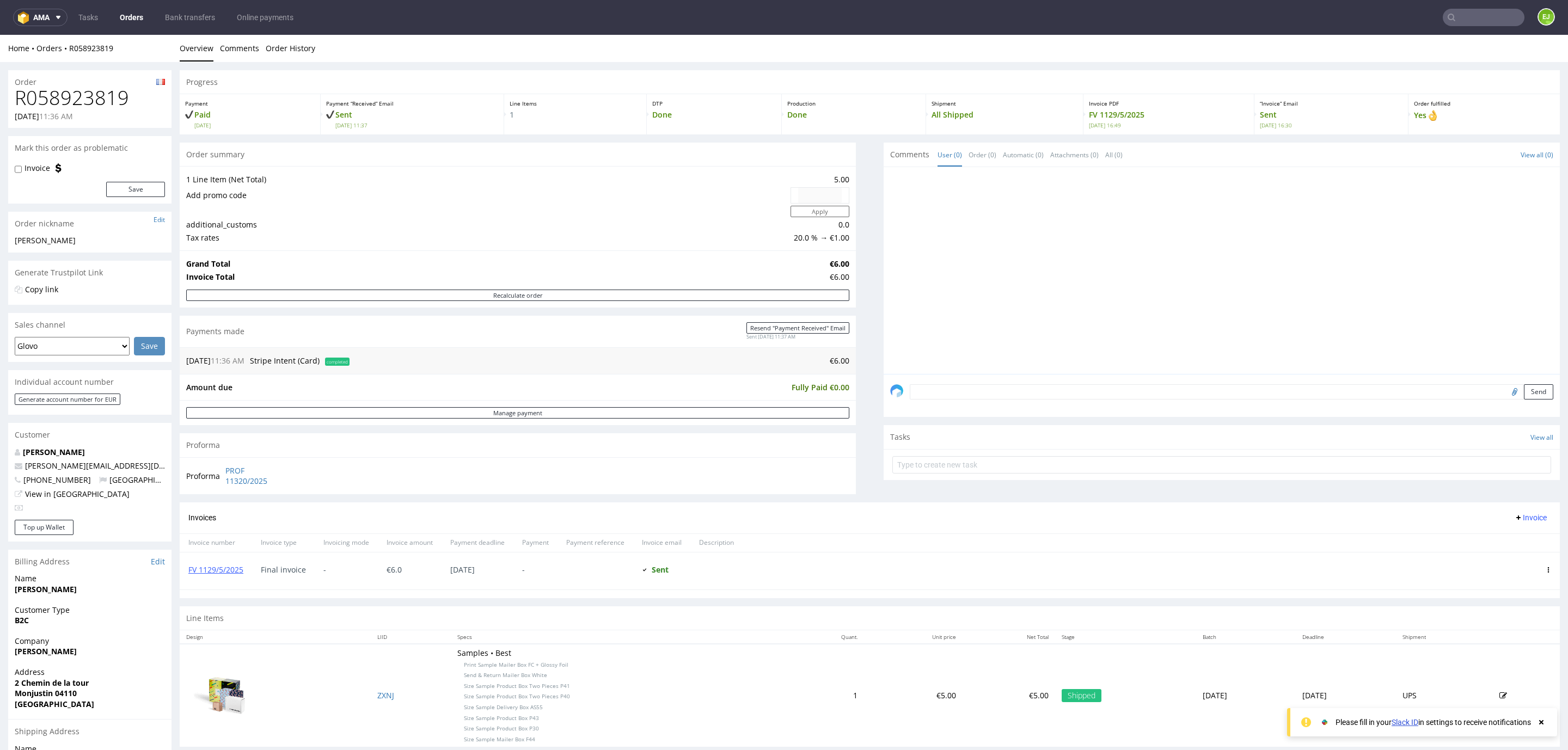
type input "Danya"
